Goal: Task Accomplishment & Management: Use online tool/utility

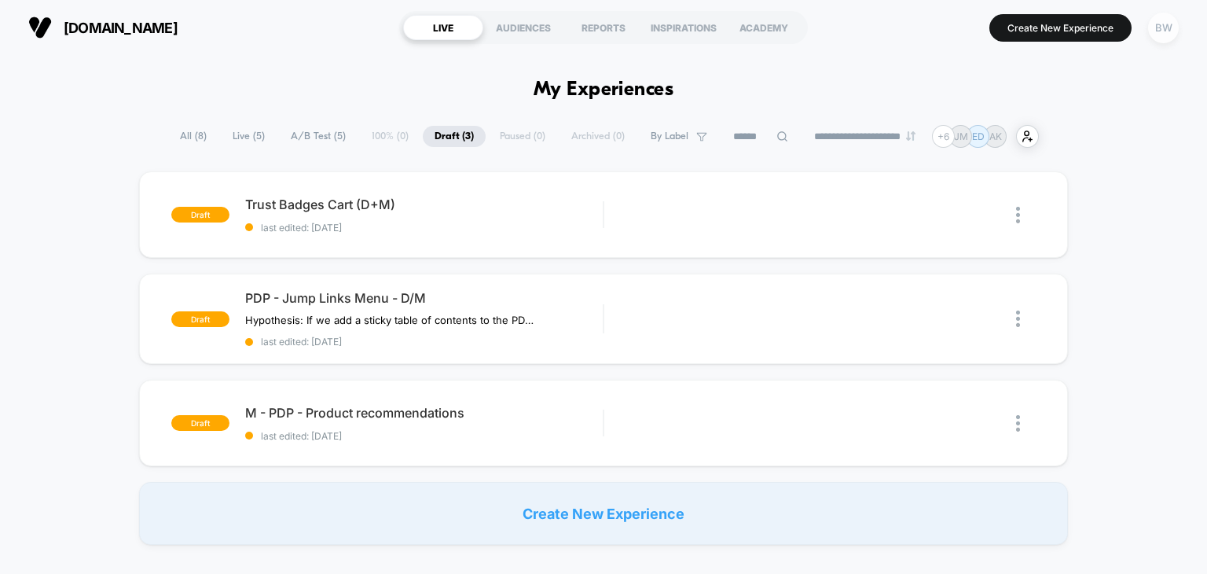
click at [1160, 39] on div "BW" at bounding box center [1163, 28] width 31 height 31
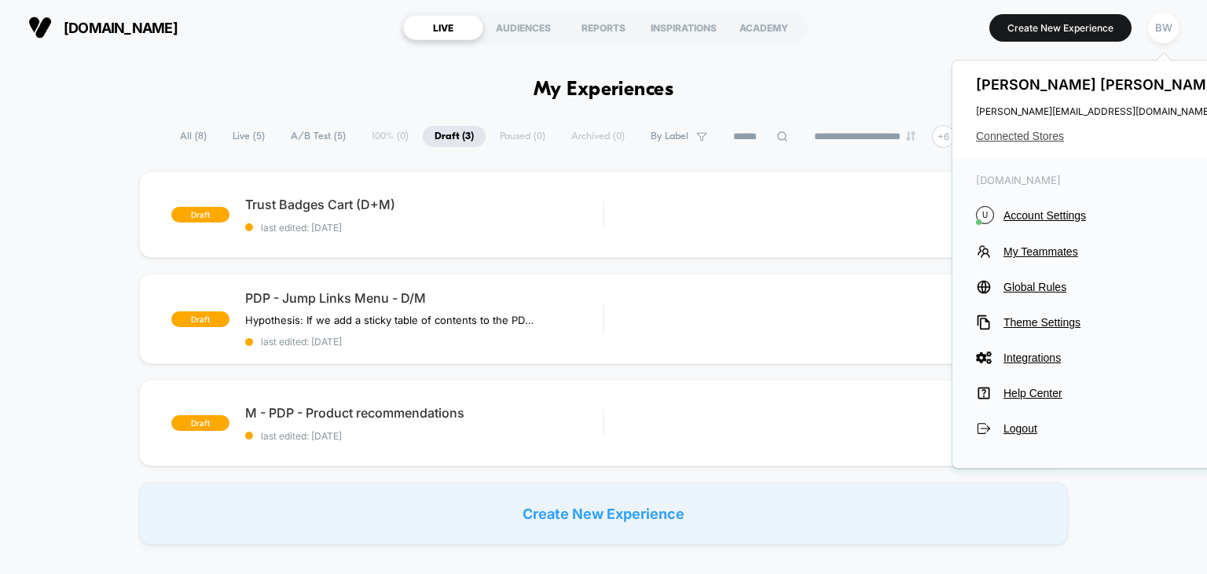
click at [1041, 131] on span "Connected Stores" at bounding box center [1100, 136] width 248 height 13
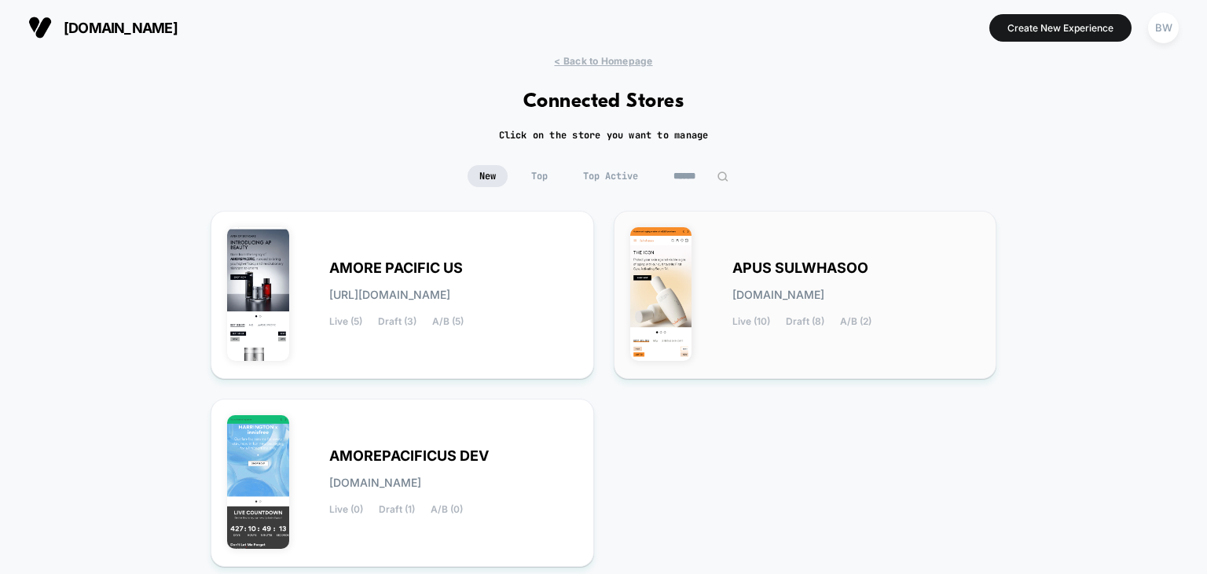
click at [720, 288] on div "APUS SULWHASOO [DOMAIN_NAME] Live (10) Draft (8) A/B (2)" at bounding box center [805, 294] width 351 height 135
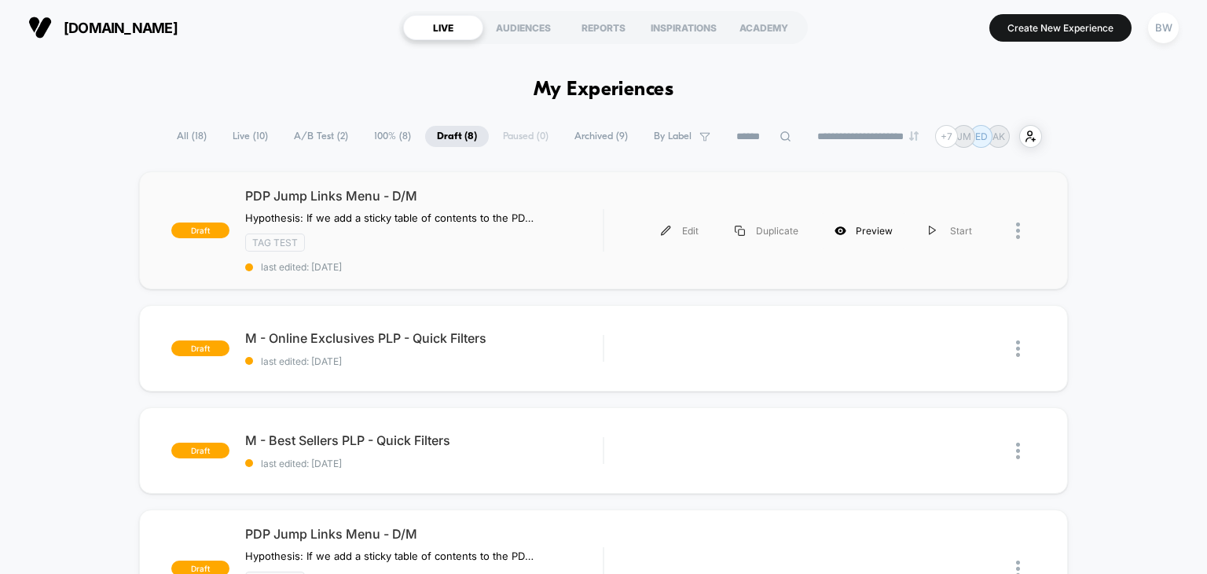
click at [849, 227] on div "Preview" at bounding box center [864, 230] width 94 height 35
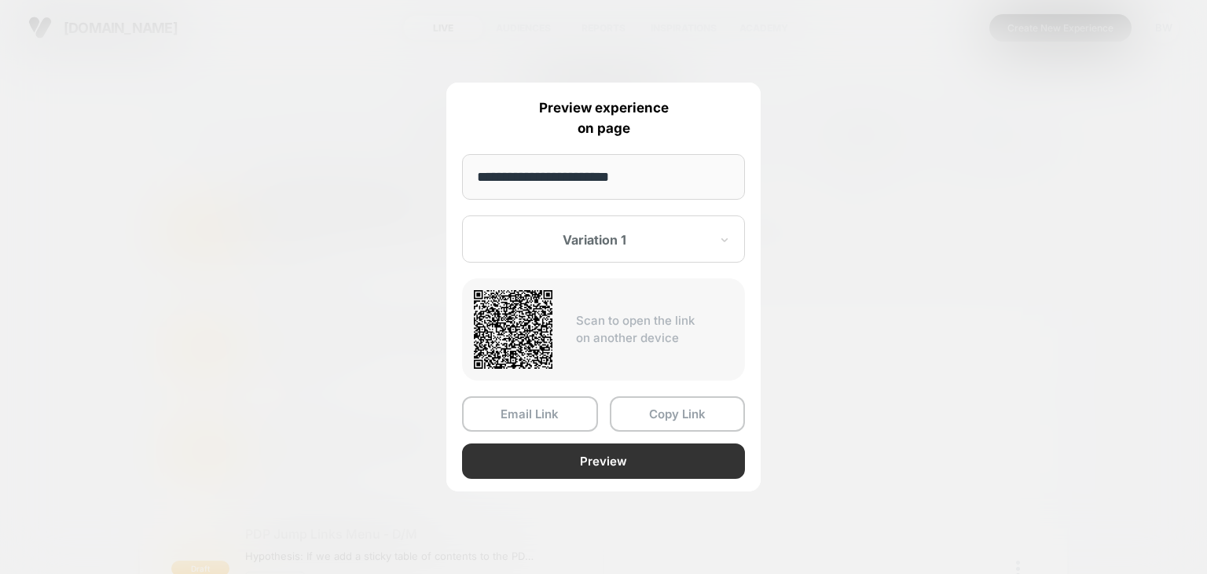
click at [588, 470] on button "Preview" at bounding box center [603, 460] width 283 height 35
